Goal: Find specific page/section: Find specific page/section

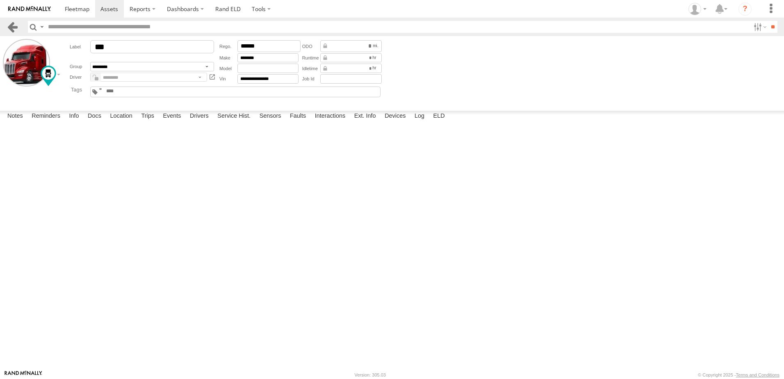
click at [13, 24] on link at bounding box center [13, 27] width 12 height 12
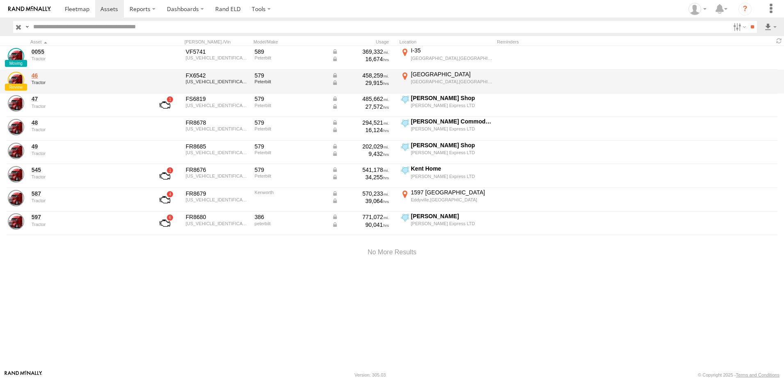
click at [39, 78] on link "46" at bounding box center [88, 75] width 112 height 7
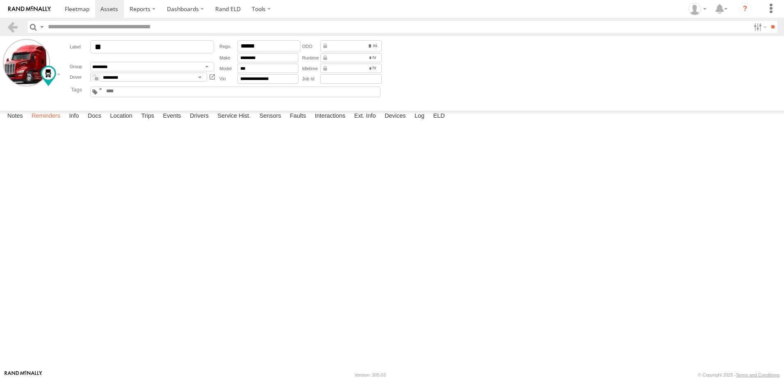
click at [51, 122] on label "Reminders" at bounding box center [45, 116] width 37 height 11
click at [78, 122] on label "Info" at bounding box center [74, 116] width 18 height 11
click at [90, 122] on label "Docs" at bounding box center [95, 116] width 22 height 11
click at [441, 122] on label "ELD" at bounding box center [440, 116] width 20 height 11
click at [424, 122] on label "Log" at bounding box center [420, 116] width 18 height 11
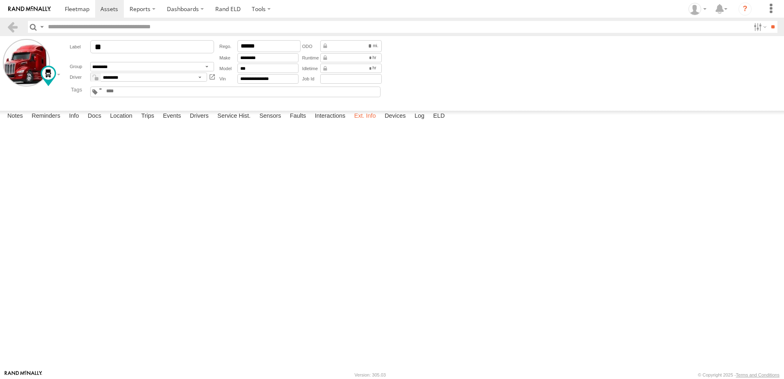
click at [368, 122] on label "Ext. Info" at bounding box center [365, 116] width 30 height 11
click at [329, 122] on label "Interactions" at bounding box center [330, 116] width 39 height 11
click at [14, 27] on link at bounding box center [13, 27] width 12 height 12
